Goal: Task Accomplishment & Management: Use online tool/utility

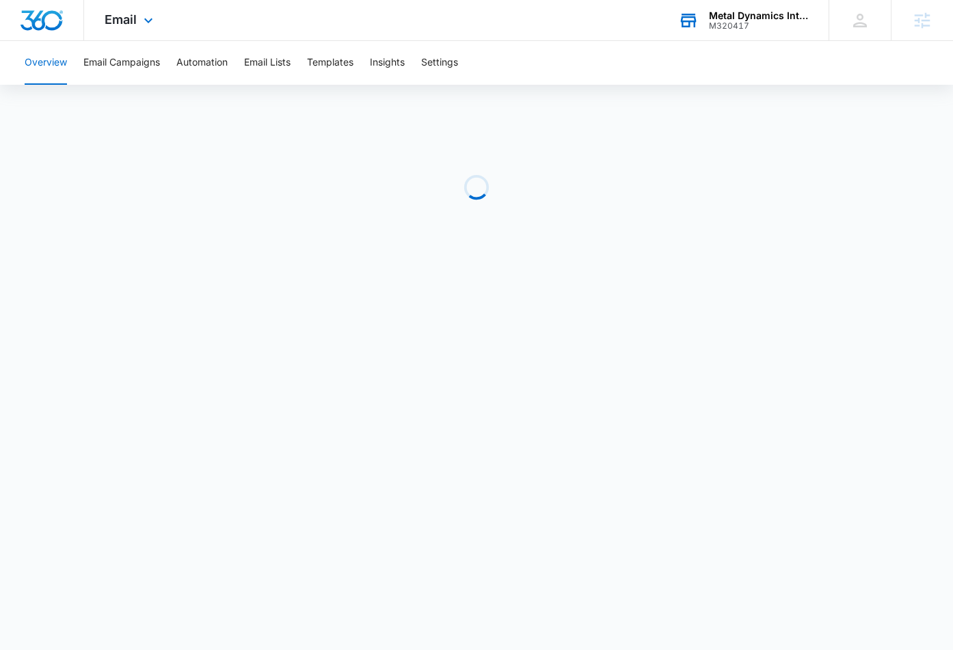
click at [752, 28] on div "M320417" at bounding box center [759, 26] width 100 height 10
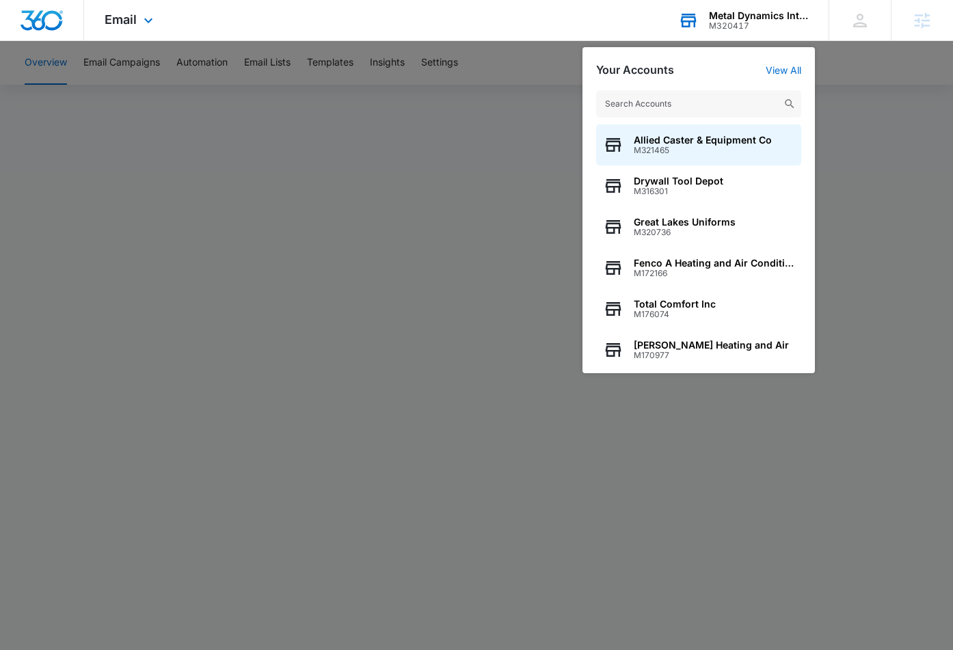
type input "Sustainable Luxury: Proving Recyclable Spirit Closures Can Be Premium"
click at [376, 87] on div at bounding box center [476, 325] width 953 height 650
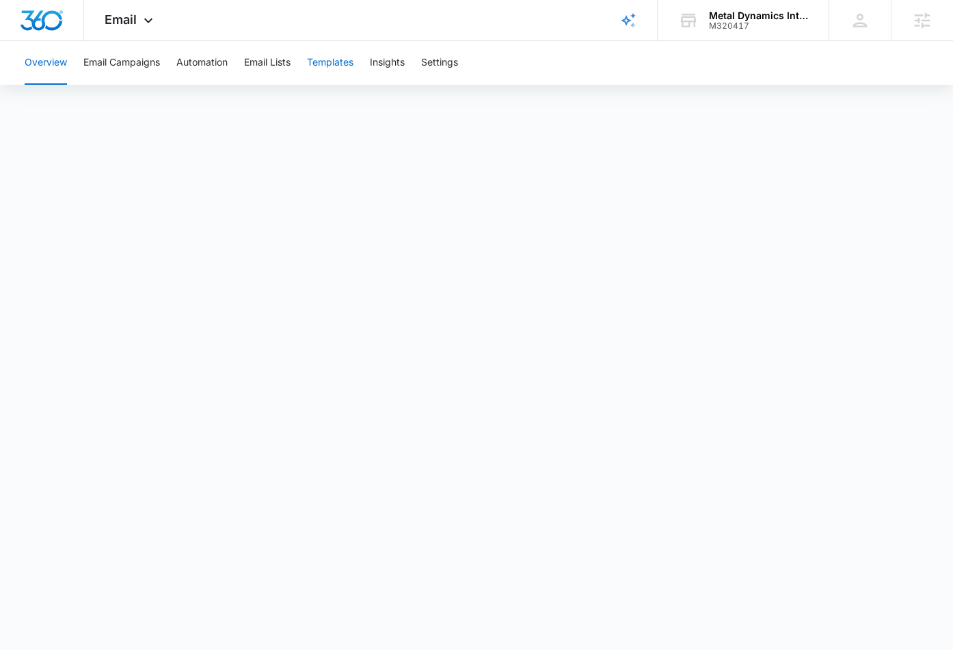
click at [341, 68] on button "Templates" at bounding box center [330, 63] width 46 height 44
click at [218, 60] on button "Automation" at bounding box center [201, 63] width 51 height 44
drag, startPoint x: 115, startPoint y: 10, endPoint x: 125, endPoint y: 24, distance: 17.6
click at [115, 10] on div "Email Apps Reputation CRM Email Social Content Ads Intelligence Files Brand Set…" at bounding box center [130, 20] width 93 height 40
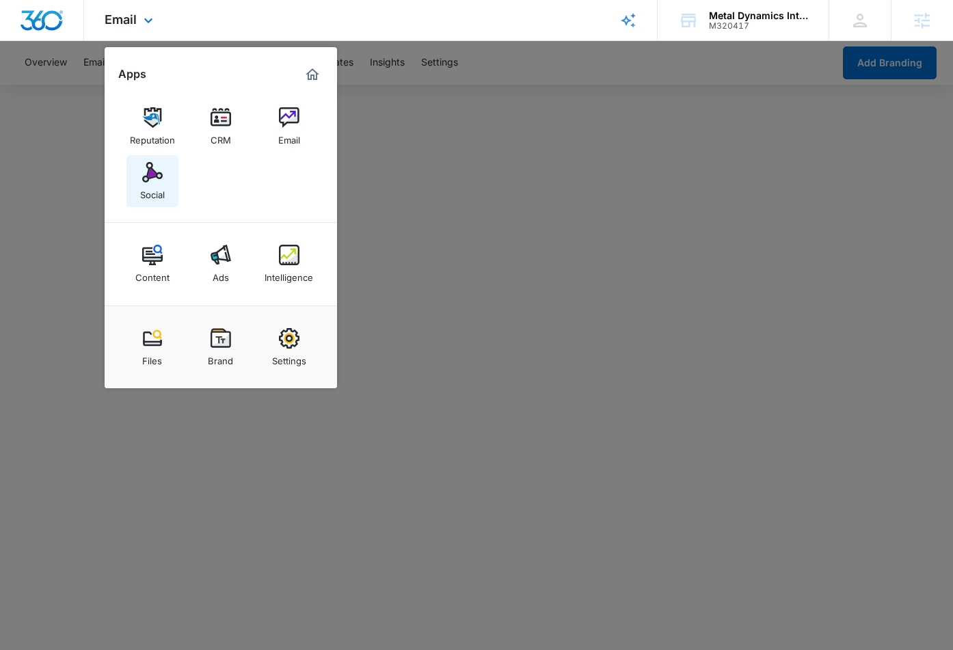
click at [157, 166] on img at bounding box center [152, 172] width 21 height 21
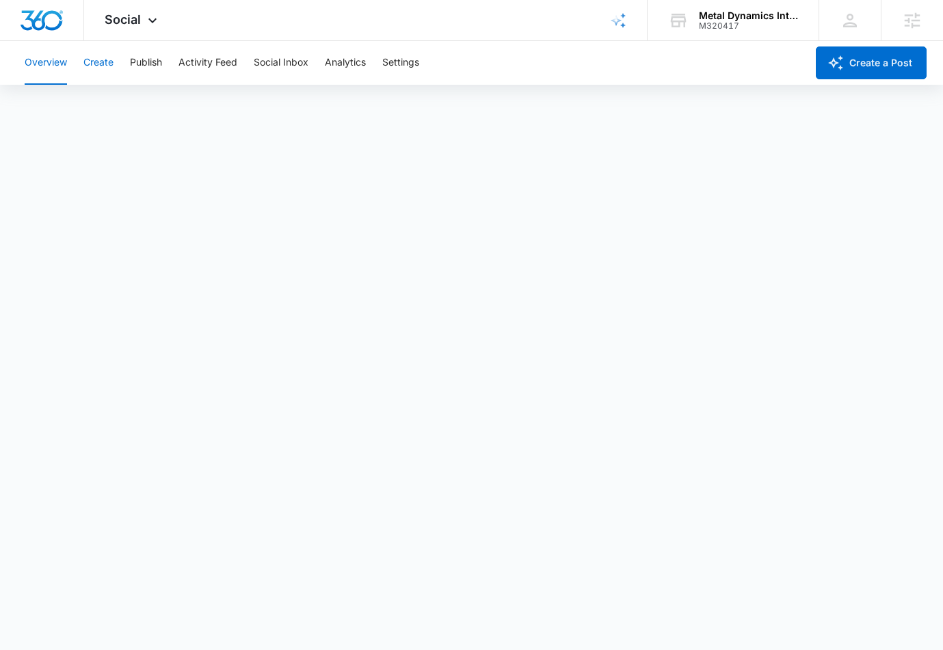
click at [107, 60] on button "Create" at bounding box center [98, 63] width 30 height 44
